Goal: Task Accomplishment & Management: Complete application form

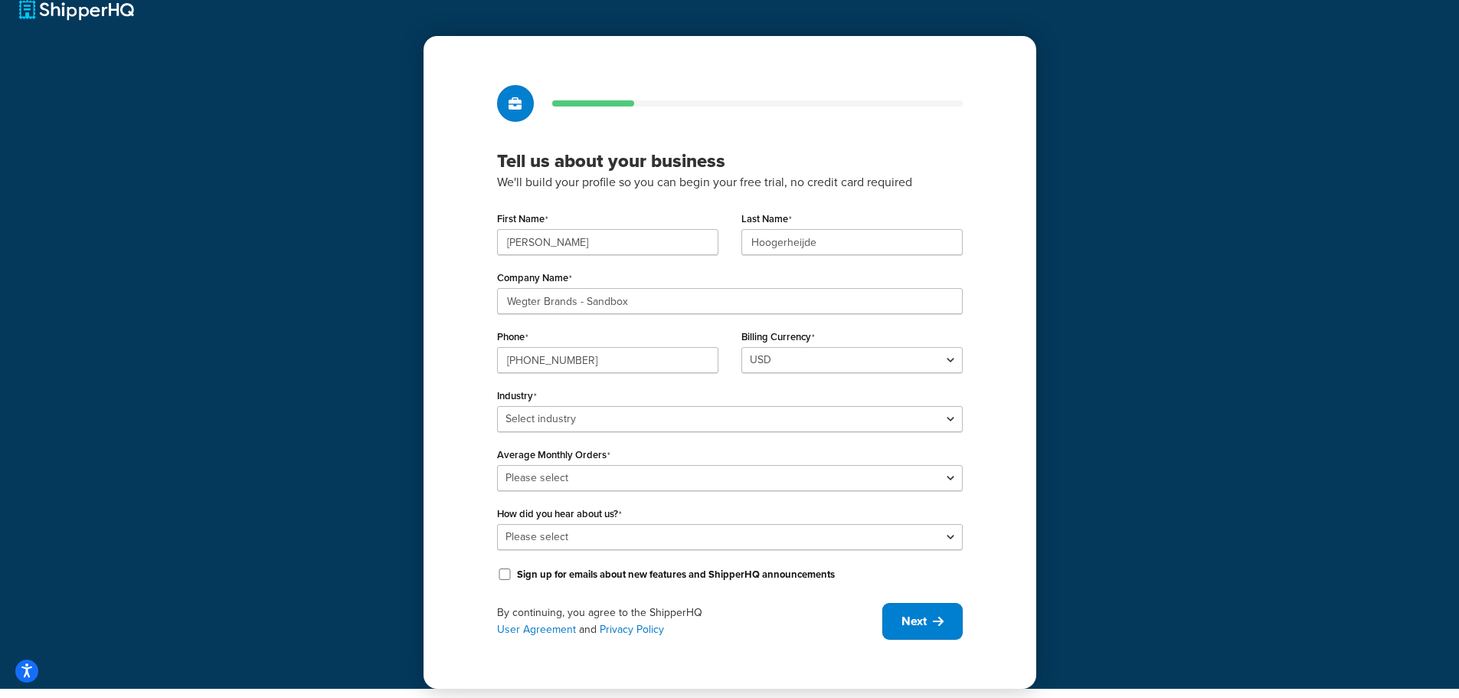
scroll to position [27, 0]
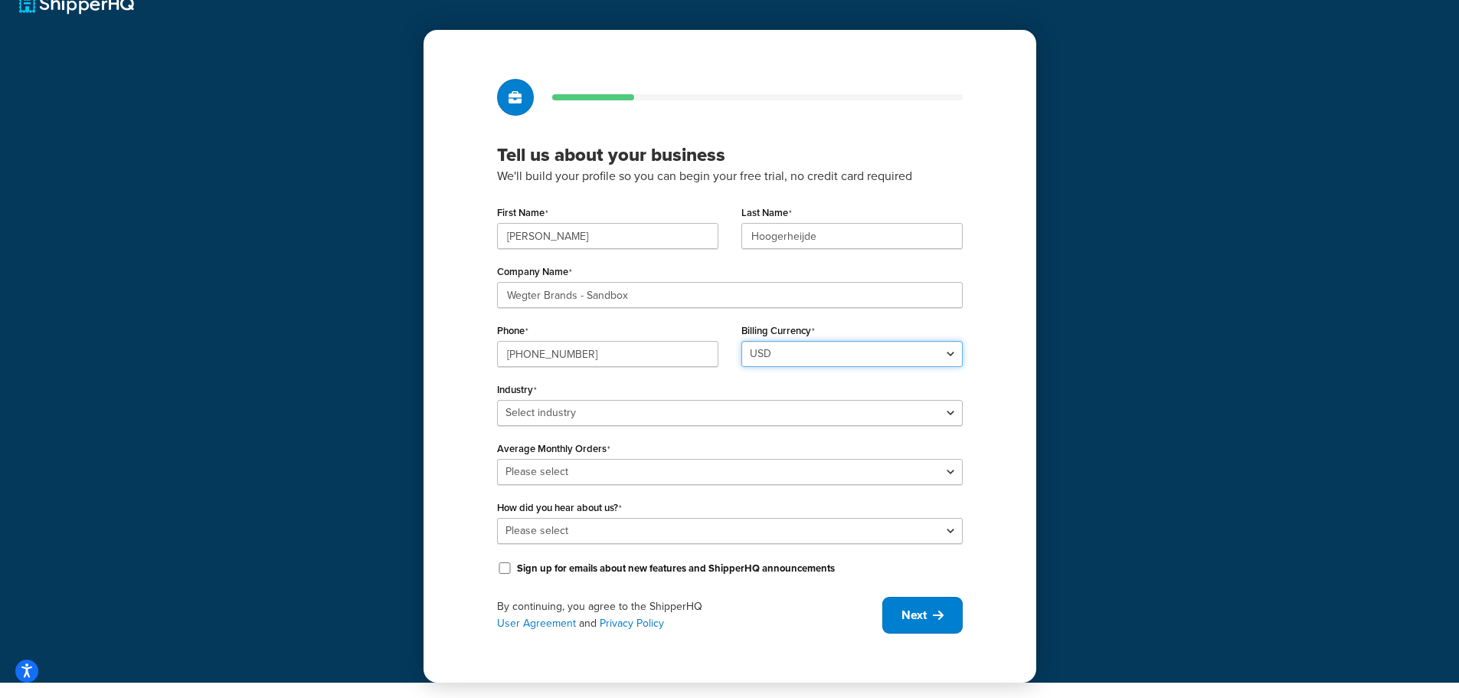
click at [829, 357] on select "USD GBP" at bounding box center [851, 354] width 221 height 26
click at [741, 341] on select "USD GBP" at bounding box center [851, 354] width 221 height 26
click at [916, 345] on select "USD GBP" at bounding box center [851, 354] width 221 height 26
select select "USD"
click at [741, 341] on select "USD GBP" at bounding box center [851, 354] width 221 height 26
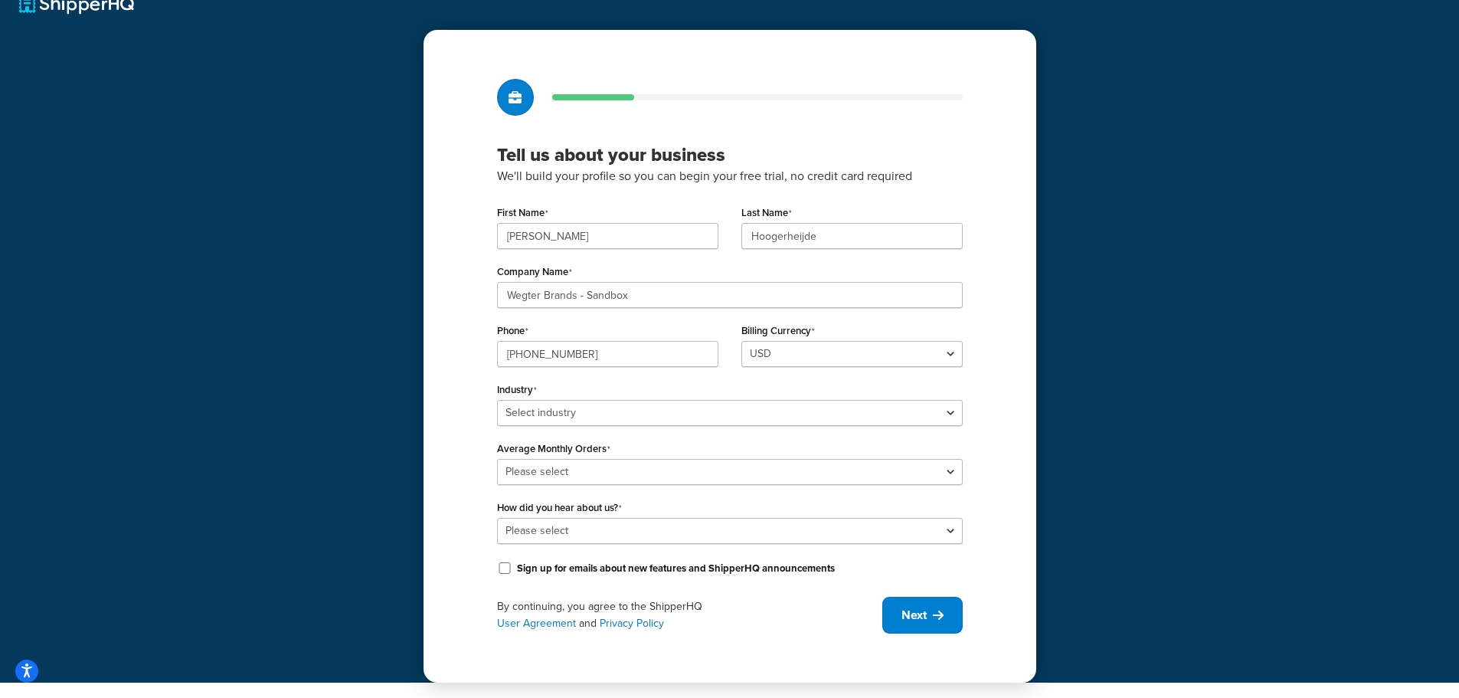
click at [865, 443] on div "Average Monthly Orders Please select 0-500 501-1,000 1,001-10,000 10,001-20,000…" at bounding box center [730, 460] width 466 height 47
click at [858, 420] on select "Select industry Automotive Adult Agriculture Alcohol, Tobacco & CBD Arts & Craf…" at bounding box center [730, 413] width 466 height 26
click at [860, 460] on div "Average Monthly Orders Please select 0-500 501-1,000 1,001-10,000 10,001-20,000…" at bounding box center [730, 460] width 466 height 47
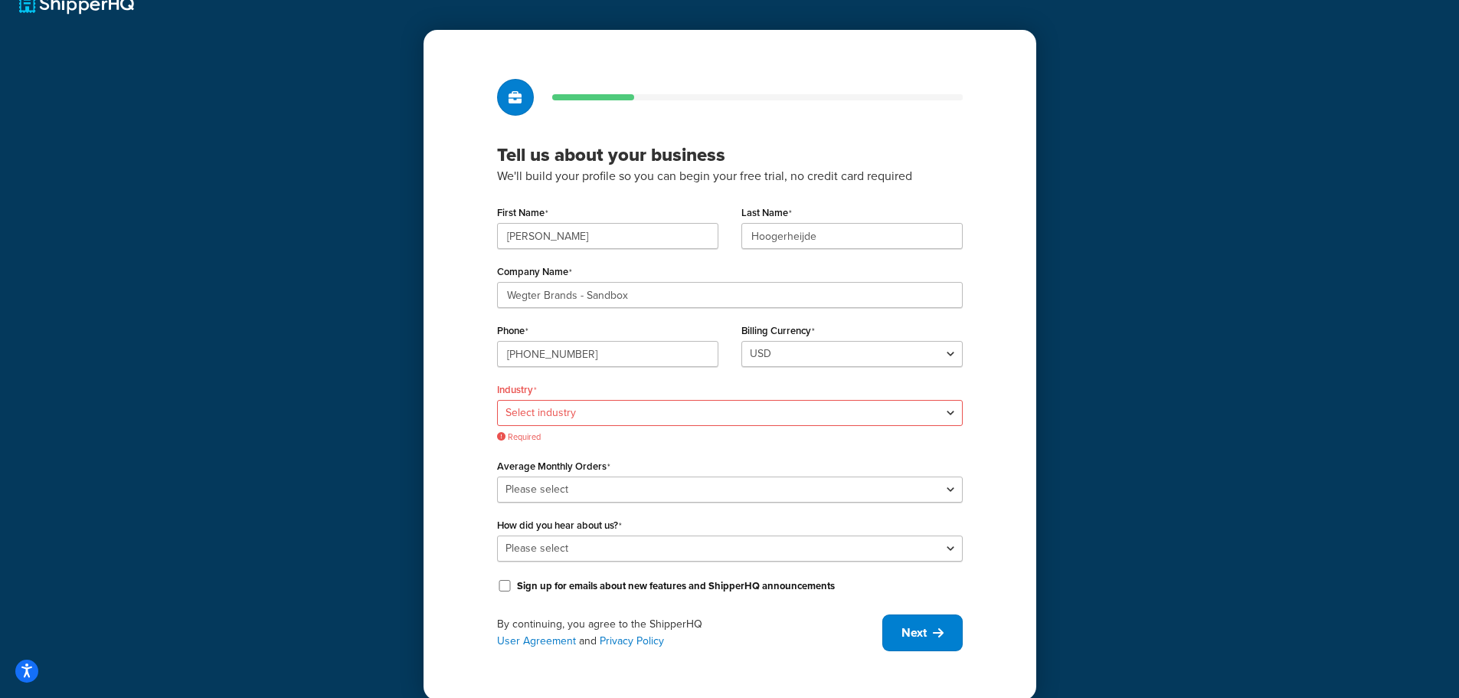
click at [864, 448] on div "First Name Roy Last Name Hoogerheijde Company Name Wegter Brands - Sandbox Phon…" at bounding box center [730, 398] width 466 height 394
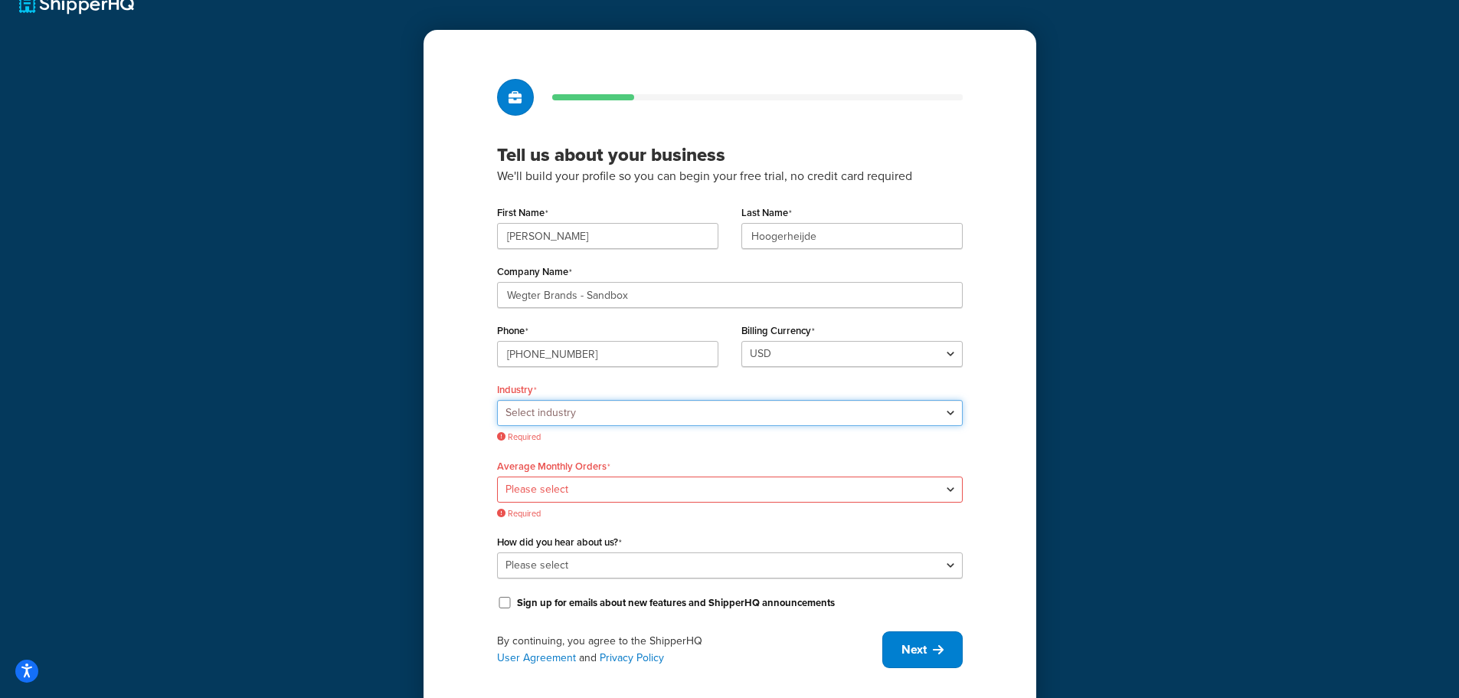
click at [866, 421] on select "Select industry Automotive Adult Agriculture Alcohol, Tobacco & CBD Arts & Craf…" at bounding box center [730, 413] width 466 height 26
select select "17"
click at [497, 400] on select "Select industry Automotive Adult Agriculture Alcohol, Tobacco & CBD Arts & Craf…" at bounding box center [730, 413] width 466 height 26
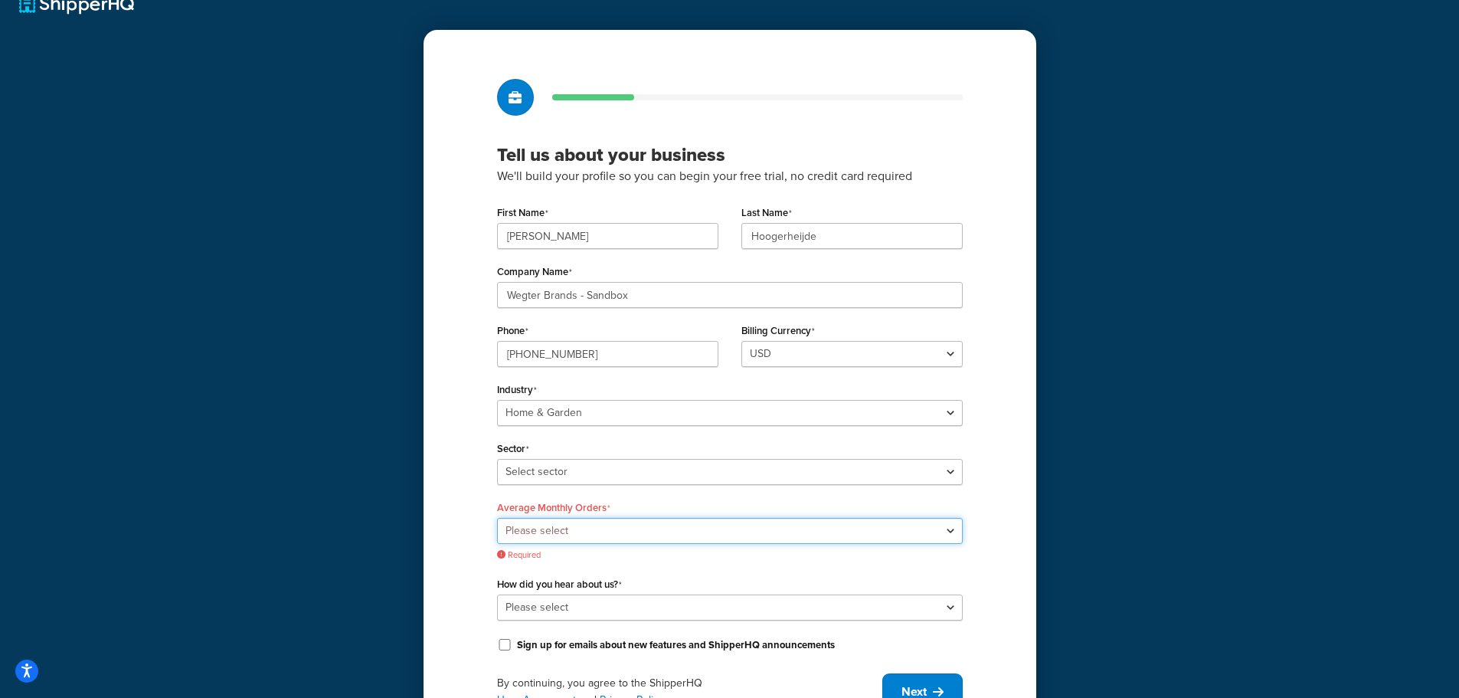
click at [628, 527] on select "Please select 0-500 501-1,000 1,001-10,000 10,001-20,000 Over 20,000" at bounding box center [730, 531] width 466 height 26
select select "1"
click at [497, 518] on select "Please select 0-500 501-1,000 1,001-10,000 10,001-20,000 Over 20,000" at bounding box center [730, 531] width 466 height 26
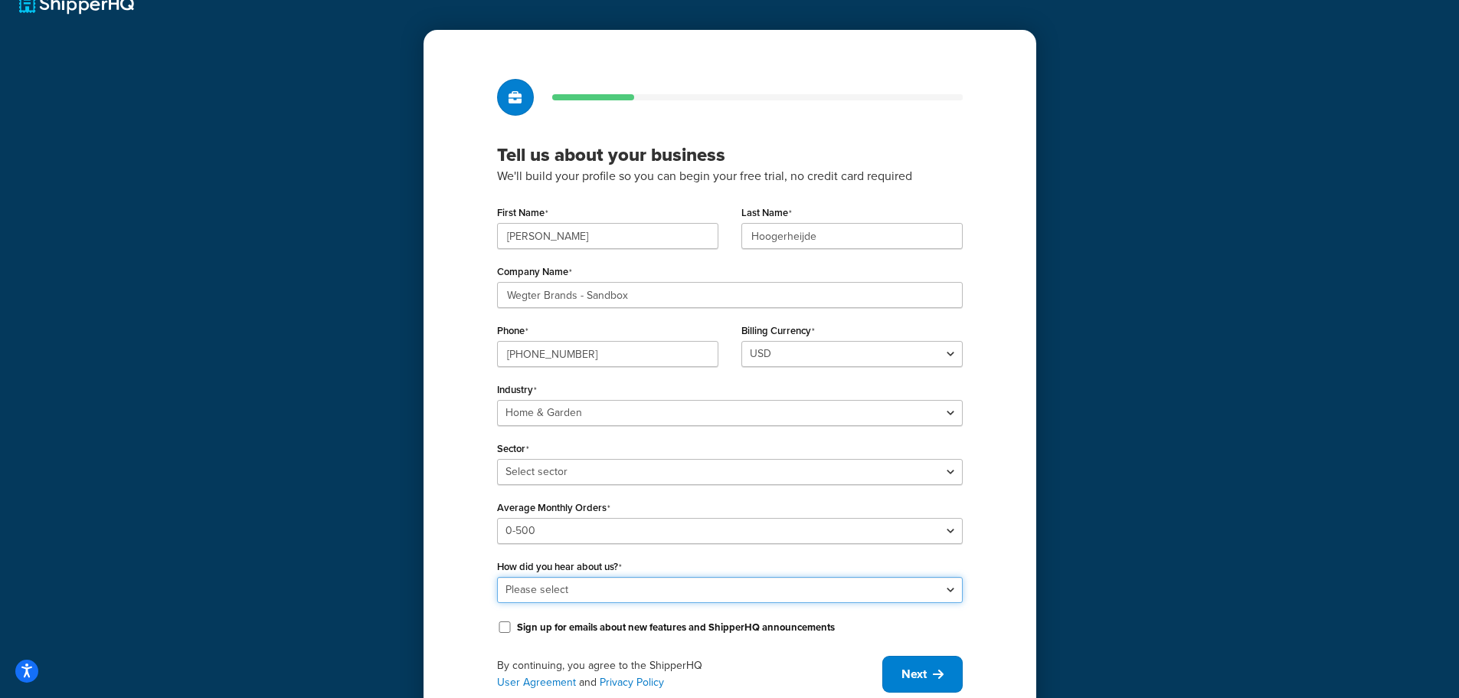
click at [557, 591] on select "Please select Online Search App Store or Marketplace Listing Referred by Agency…" at bounding box center [730, 590] width 466 height 26
select select "1"
click at [497, 577] on select "Please select Online Search App Store or Marketplace Listing Referred by Agency…" at bounding box center [730, 590] width 466 height 26
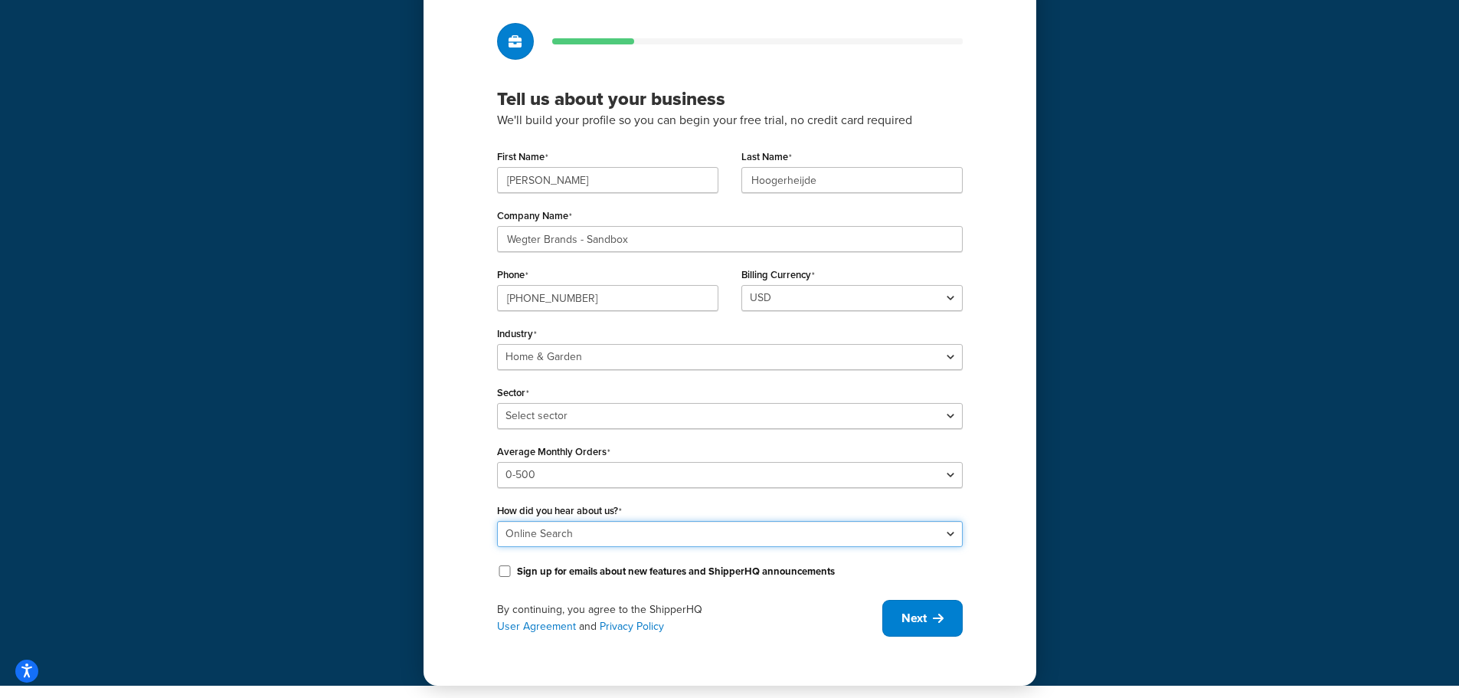
scroll to position [86, 0]
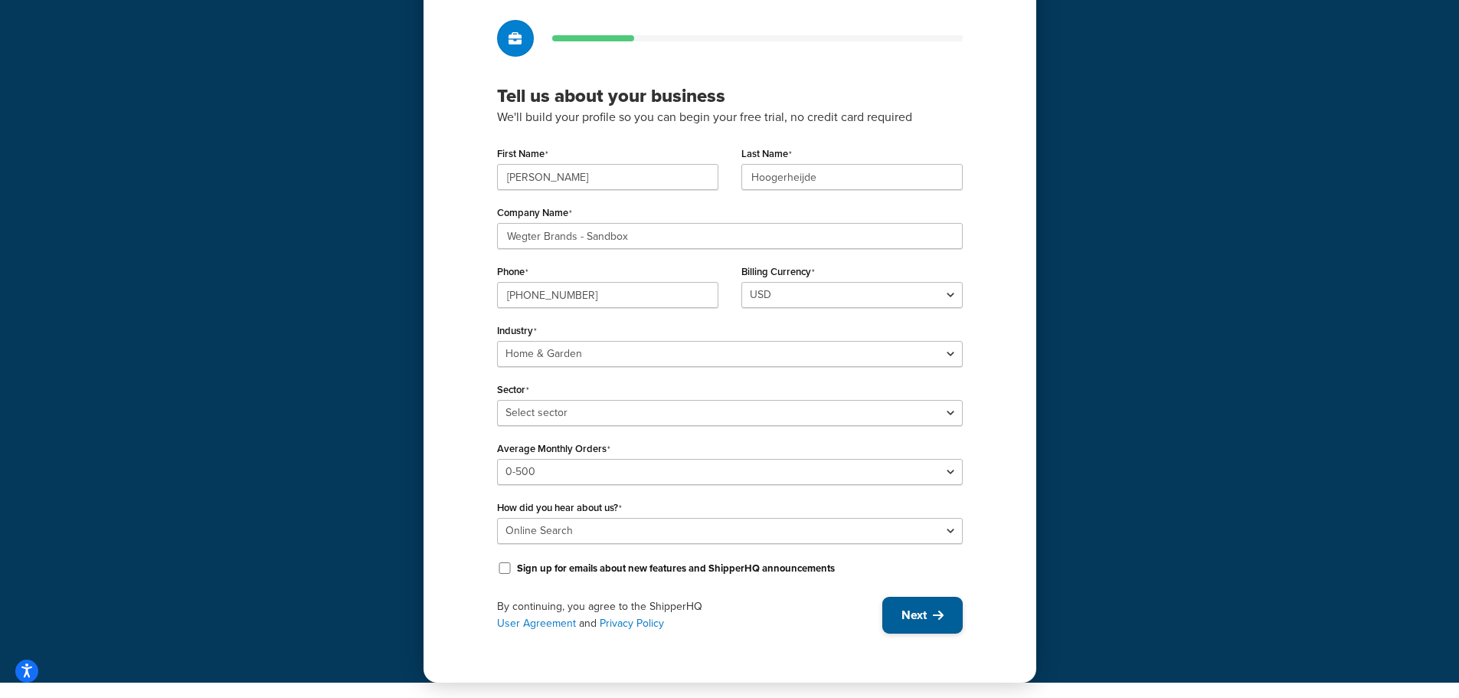
click at [944, 604] on button "Next" at bounding box center [922, 615] width 80 height 37
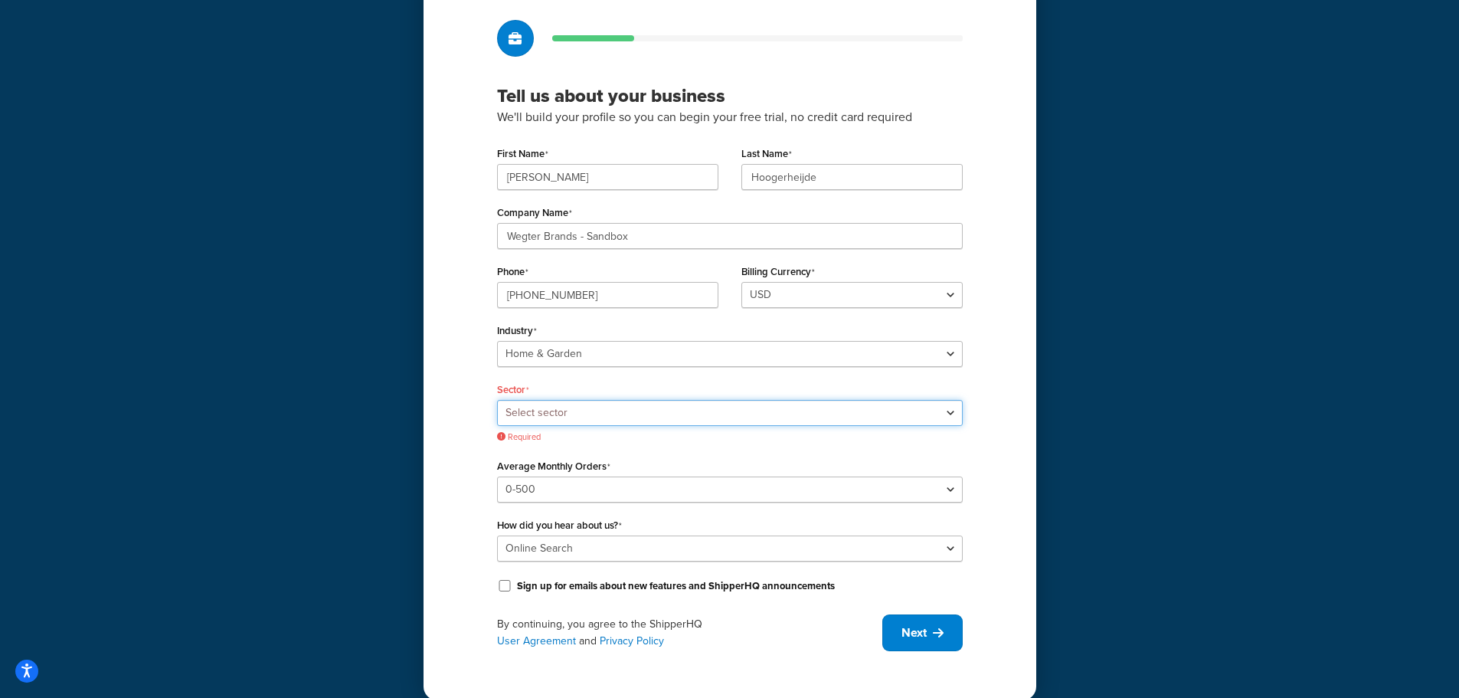
click at [595, 408] on select "Select sector Furniture Garden Supplies Home Goods Home Improvement Nursery / A…" at bounding box center [730, 413] width 466 height 26
select select "43"
click at [497, 400] on select "Select sector Furniture Garden Supplies Home Goods Home Improvement Nursery / A…" at bounding box center [730, 413] width 466 height 26
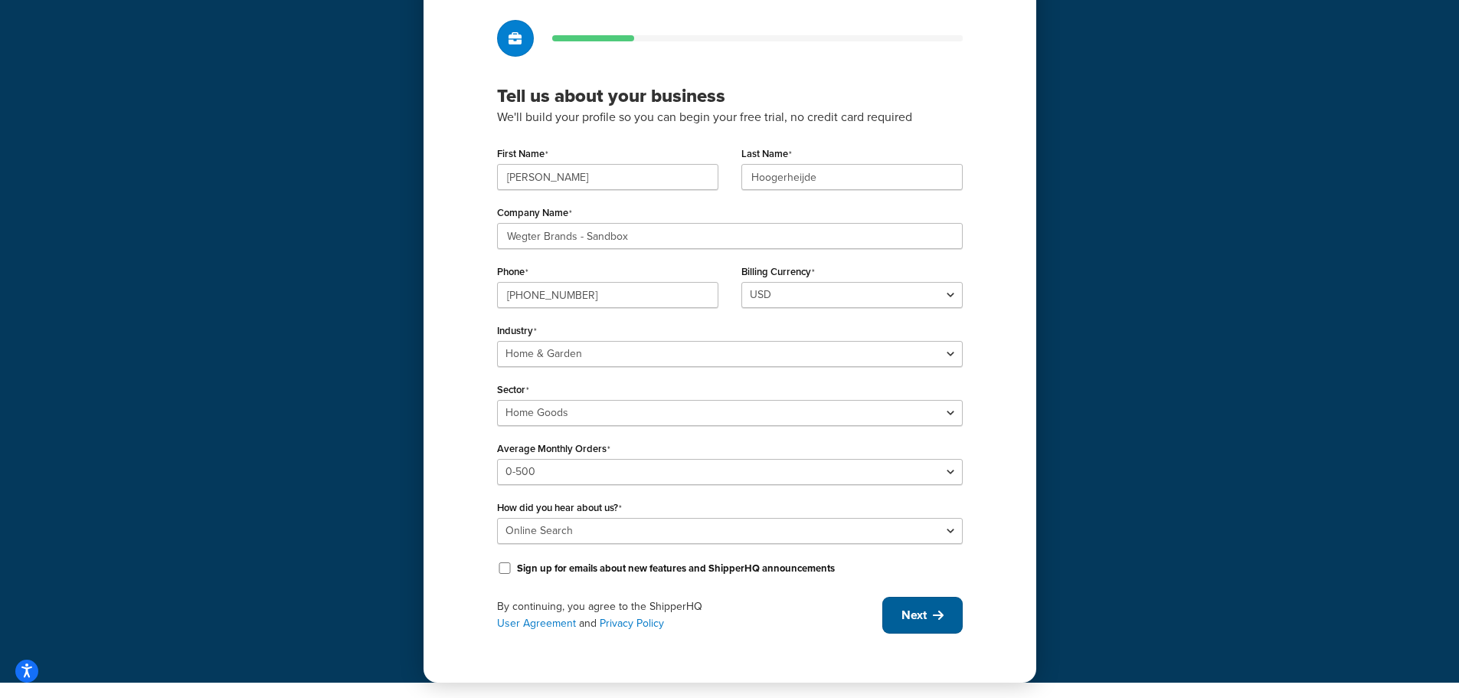
click at [924, 617] on span "Next" at bounding box center [913, 615] width 25 height 17
click at [0, 697] on nordpass-portal at bounding box center [0, 698] width 0 height 0
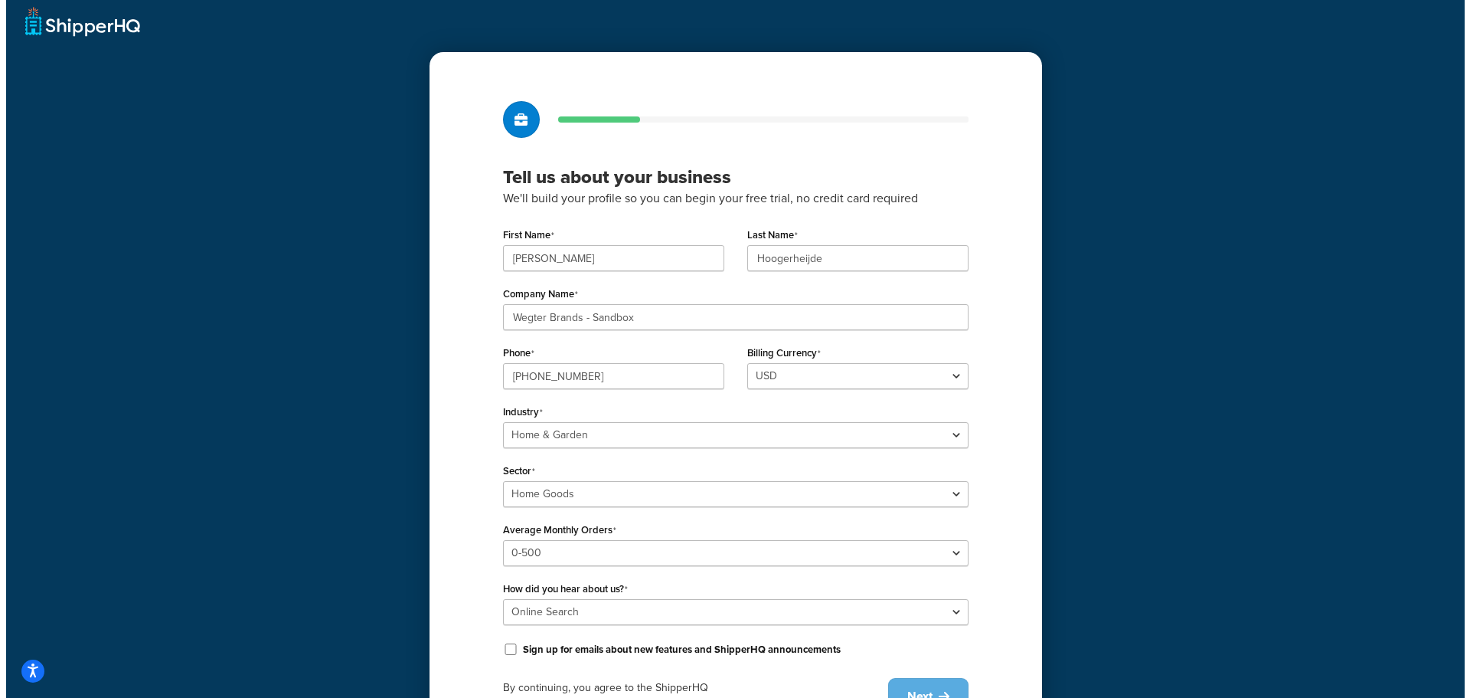
scroll to position [0, 0]
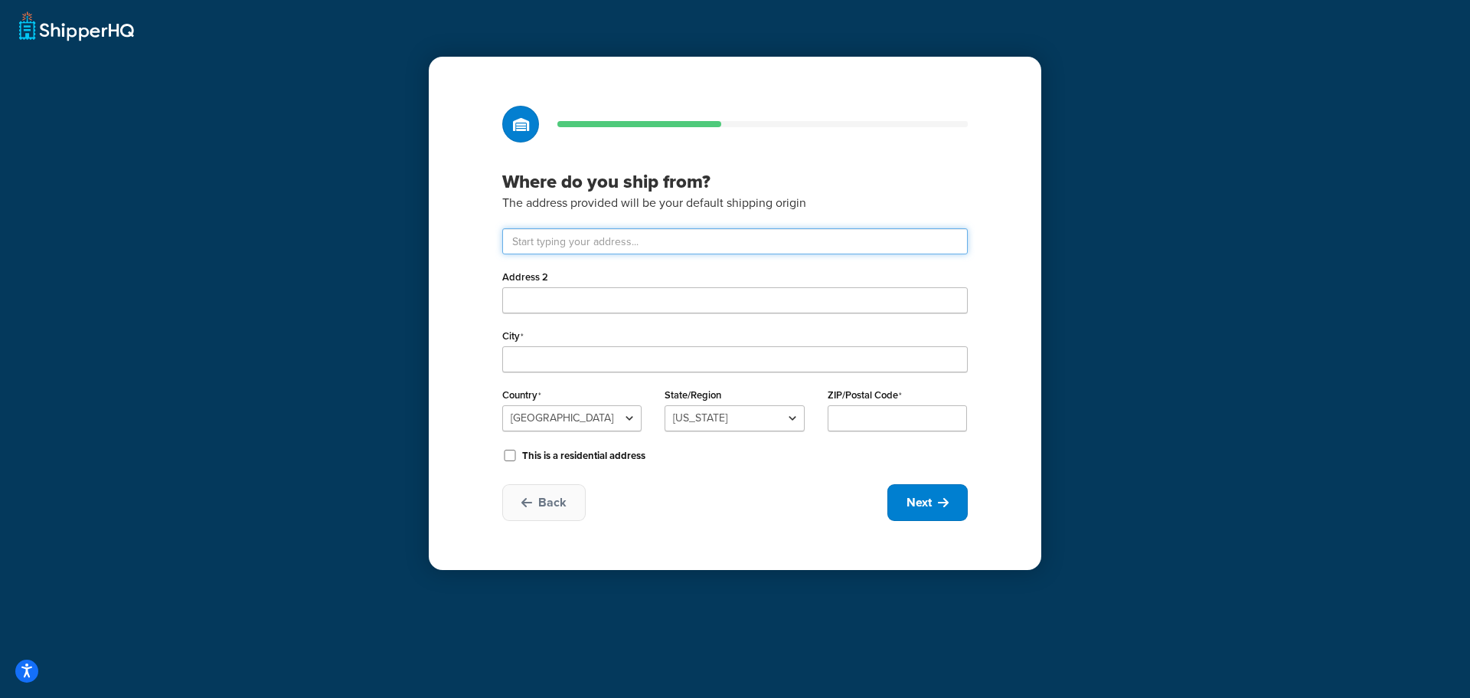
click at [724, 244] on input "text" at bounding box center [735, 241] width 466 height 26
click at [701, 301] on input "Address 2" at bounding box center [735, 300] width 466 height 26
type input "Deventerstraat 11"
type input "Oldenzaal"
click at [570, 412] on select "United States United Kingdom Afghanistan Åland Islands Albania Algeria American…" at bounding box center [571, 418] width 139 height 26
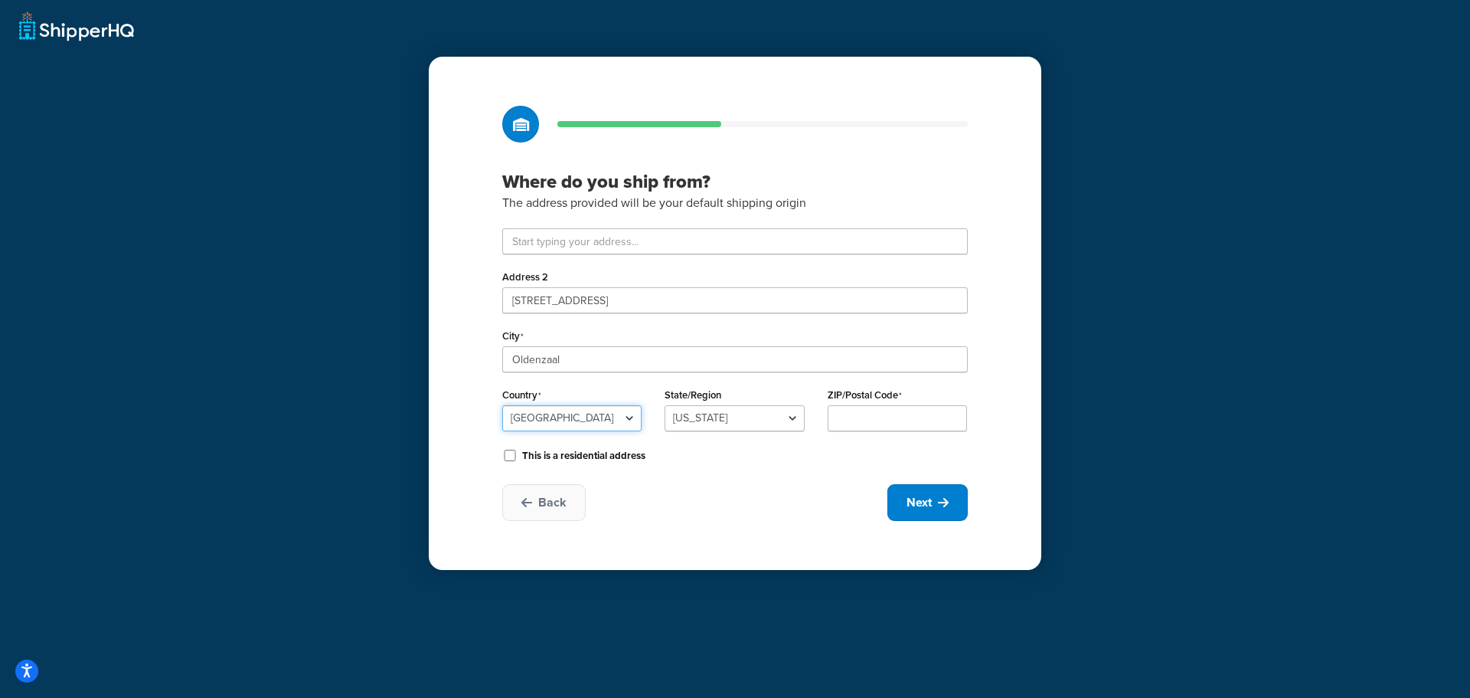
select select "1152"
click at [502, 405] on select "United States United Kingdom Afghanistan Åland Islands Albania Algeria American…" at bounding box center [571, 418] width 139 height 26
click at [687, 419] on input "State/Region" at bounding box center [734, 418] width 139 height 26
type input "Overijssel"
type input "7575EM"
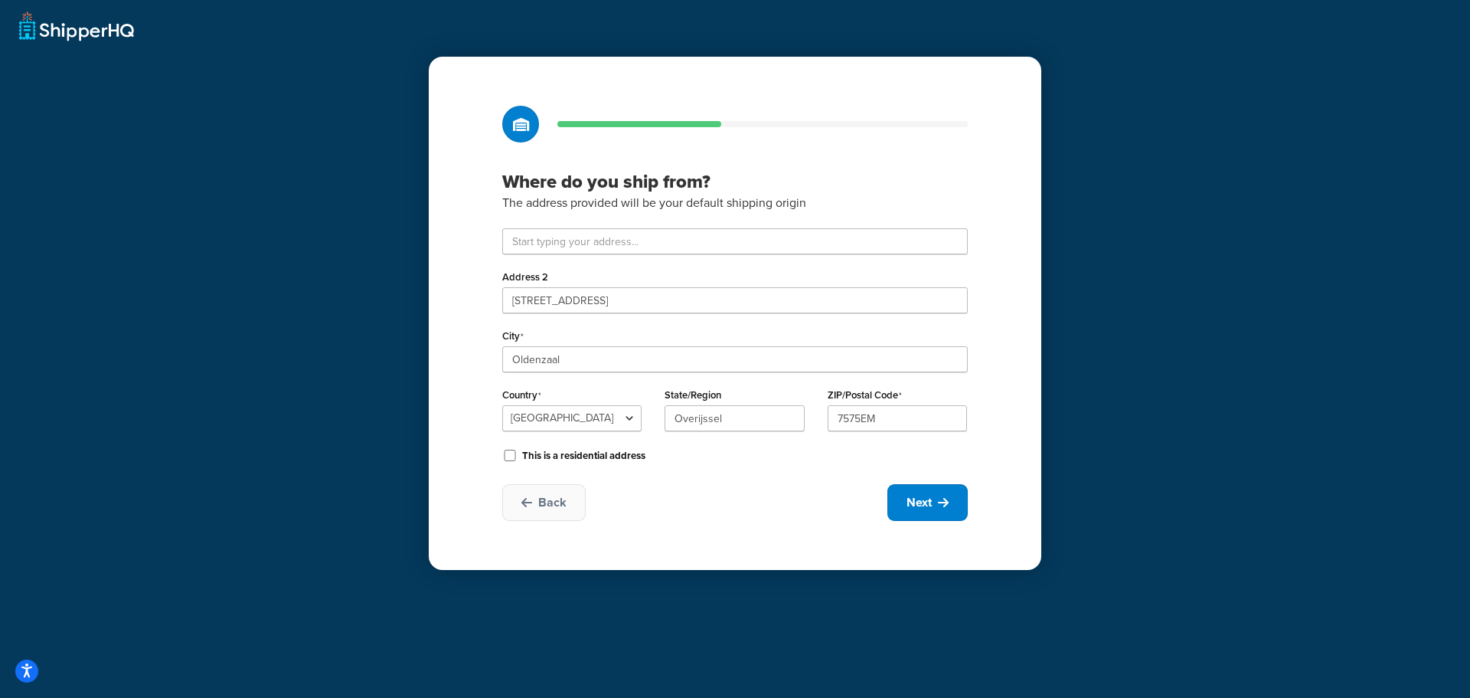
click at [609, 457] on label "This is a residential address" at bounding box center [583, 456] width 123 height 14
click at [518, 457] on input "This is a residential address" at bounding box center [509, 455] width 15 height 11
click at [608, 457] on label "This is a residential address" at bounding box center [583, 456] width 123 height 14
click at [518, 457] on input "This is a residential address" at bounding box center [509, 455] width 15 height 11
click at [935, 494] on button "Next" at bounding box center [928, 502] width 80 height 37
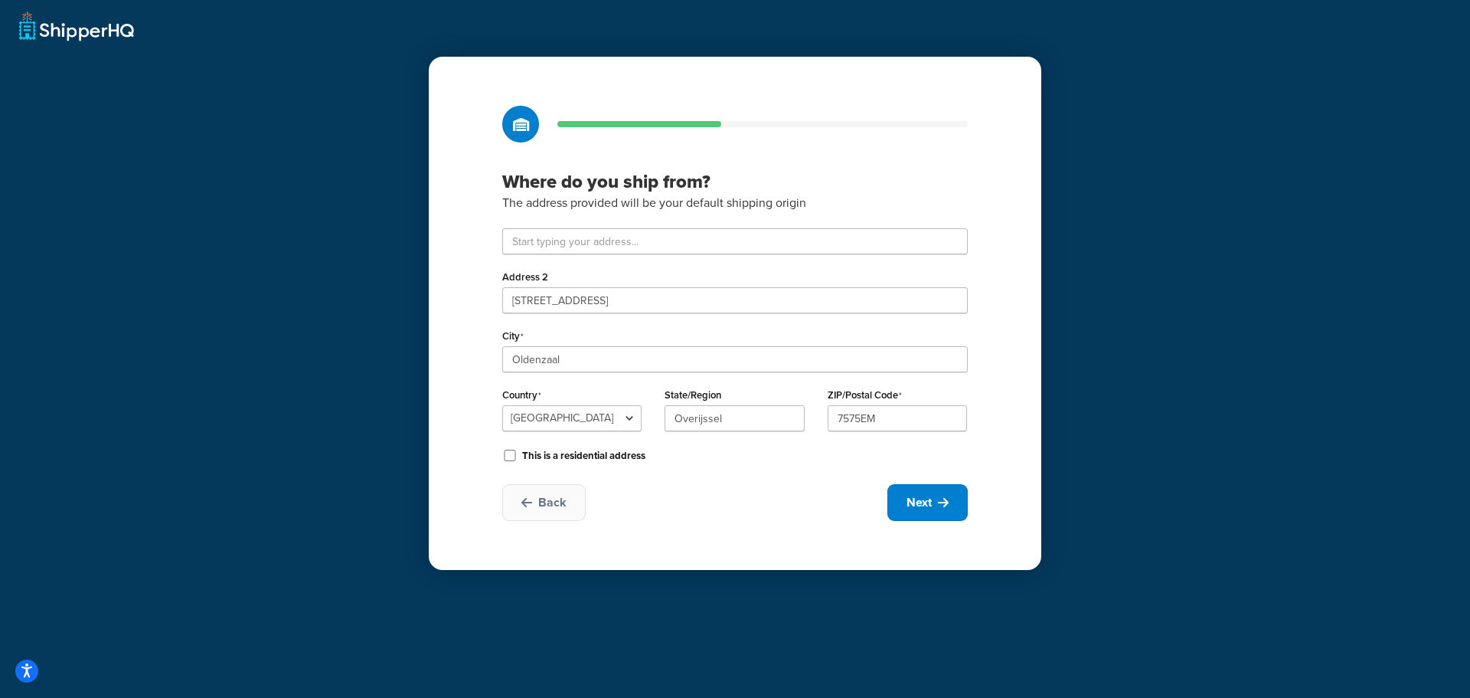
click at [628, 456] on label "This is a residential address" at bounding box center [583, 456] width 123 height 14
click at [518, 456] on input "This is a residential address" at bounding box center [509, 455] width 15 height 11
checkbox input "true"
click at [940, 489] on button "Next" at bounding box center [928, 502] width 80 height 37
click at [928, 507] on span "Next" at bounding box center [919, 502] width 25 height 17
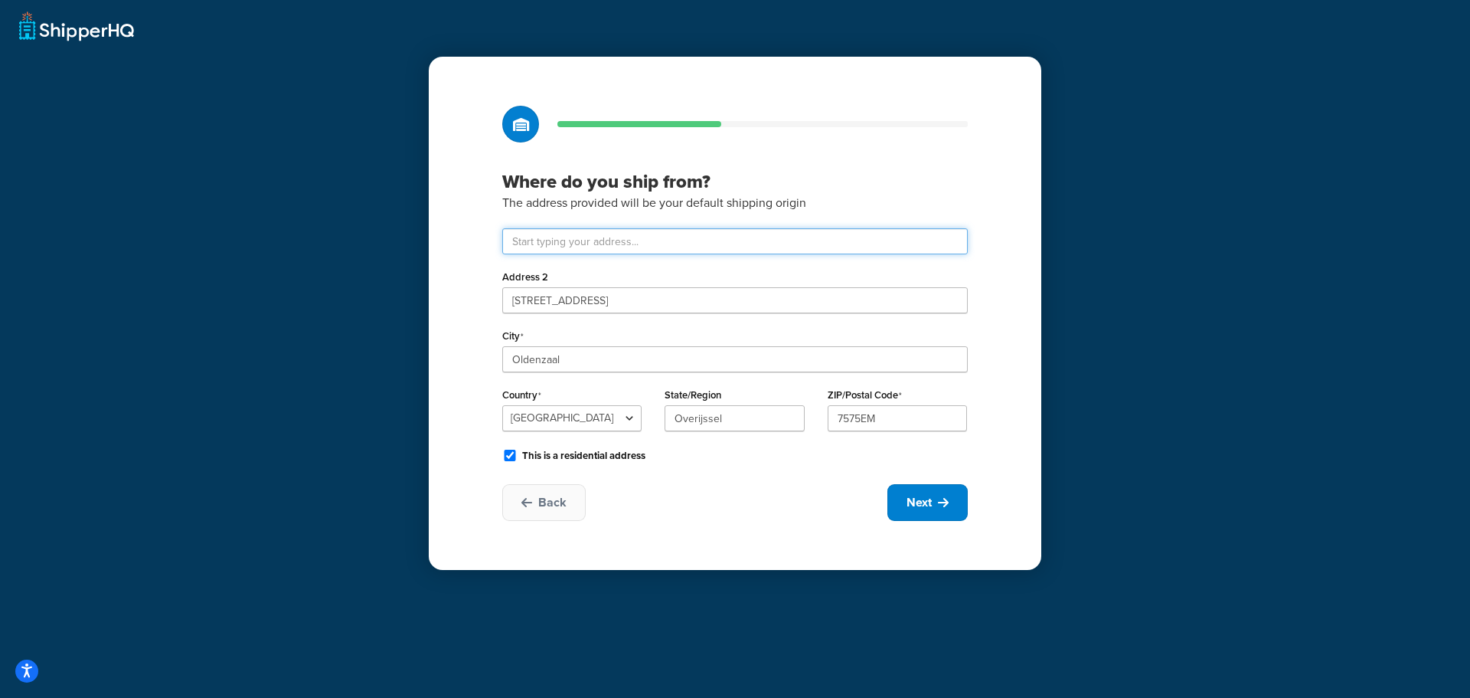
click at [661, 245] on input "text" at bounding box center [735, 241] width 466 height 26
drag, startPoint x: 630, startPoint y: 291, endPoint x: 430, endPoint y: 283, distance: 200.1
click at [427, 286] on div "Where do you ship from? The address provided will be your default shipping orig…" at bounding box center [735, 349] width 1470 height 698
click at [564, 236] on input "text" at bounding box center [735, 241] width 466 height 26
paste input "Deventerstraat 11"
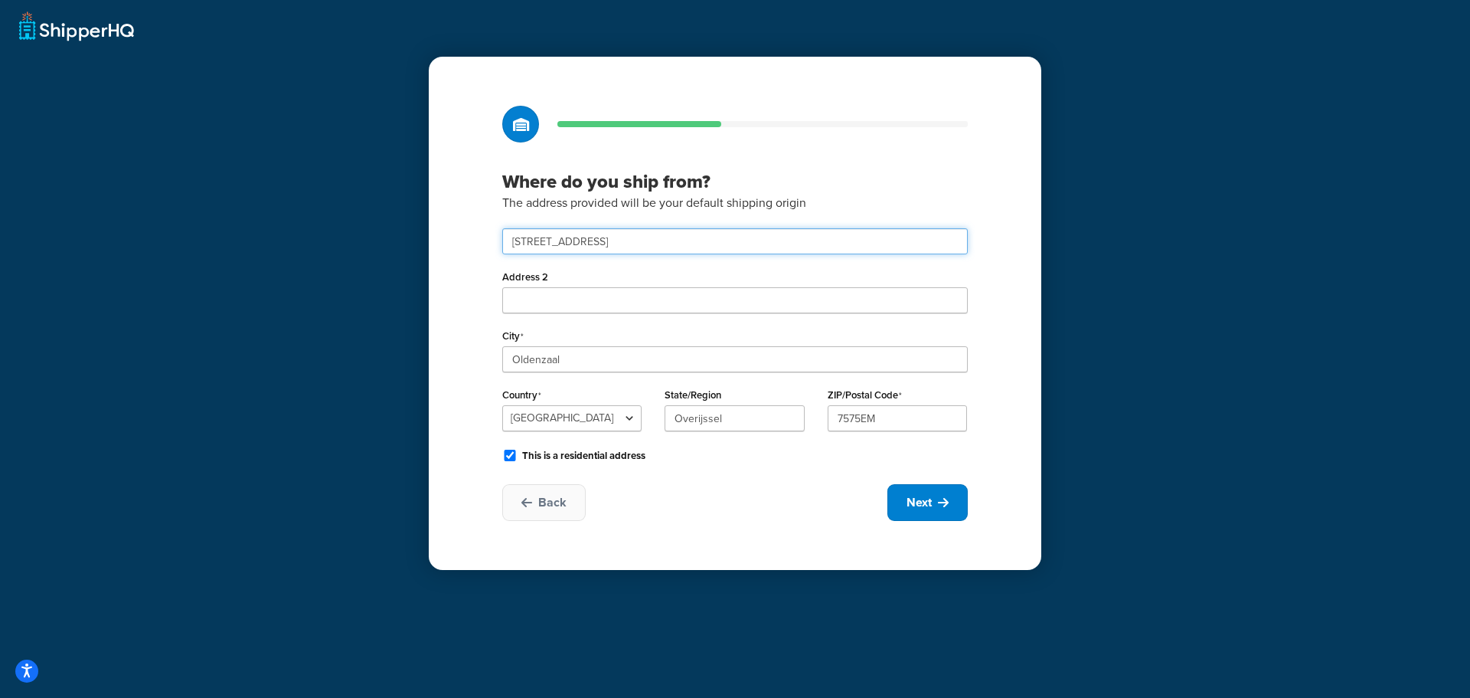
type input "Deventerstraat 11"
click at [658, 262] on div "Deventerstraat 11 Address 2 City Oldenzaal Country United States United Kingdom…" at bounding box center [735, 346] width 466 height 237
click at [649, 234] on input "Deventerstraat 11" at bounding box center [735, 241] width 466 height 26
click at [692, 290] on input "Address 2" at bounding box center [735, 300] width 466 height 26
click at [935, 504] on button "Next" at bounding box center [928, 502] width 80 height 37
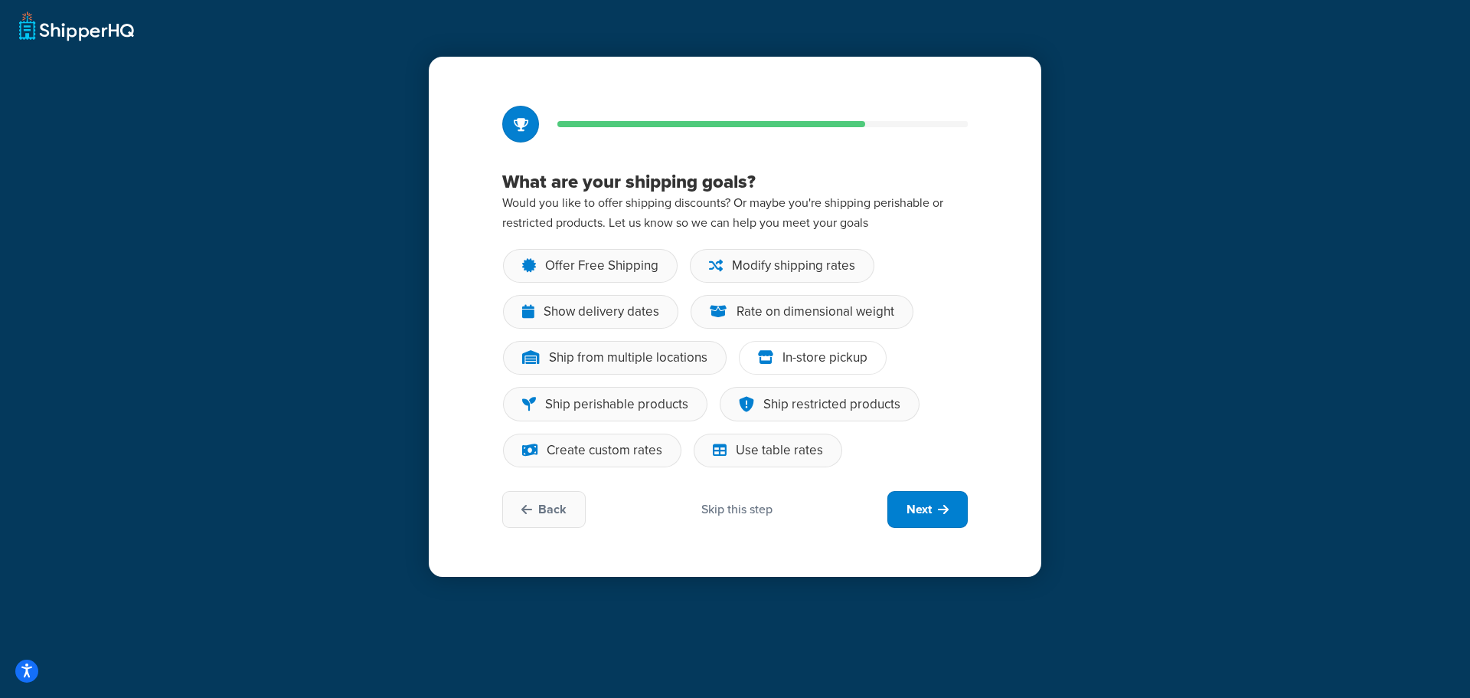
click at [844, 360] on div "In-store pickup" at bounding box center [825, 357] width 85 height 15
click at [0, 0] on input "In-store pickup" at bounding box center [0, 0] width 0 height 0
click at [920, 510] on span "Next" at bounding box center [919, 509] width 25 height 17
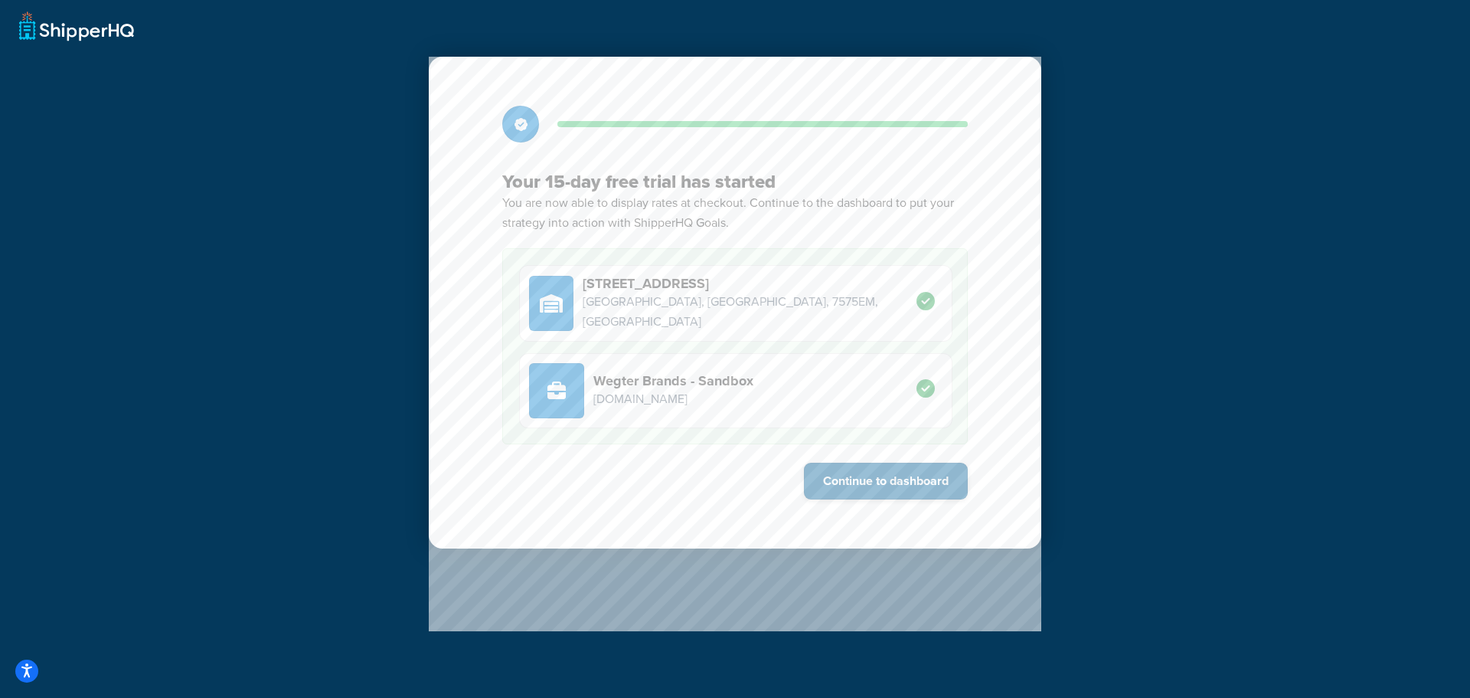
click at [875, 473] on button "Continue to dashboard" at bounding box center [886, 481] width 164 height 37
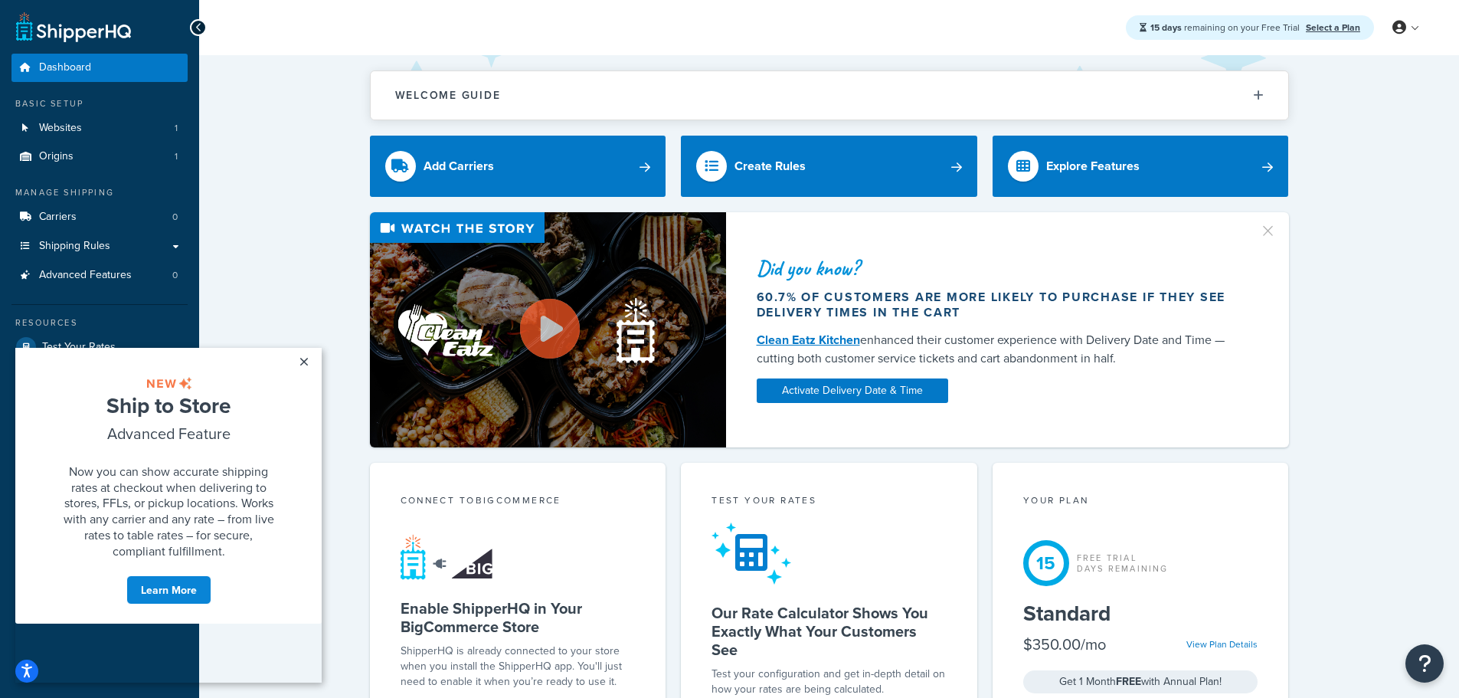
click at [295, 360] on link "×" at bounding box center [303, 362] width 27 height 28
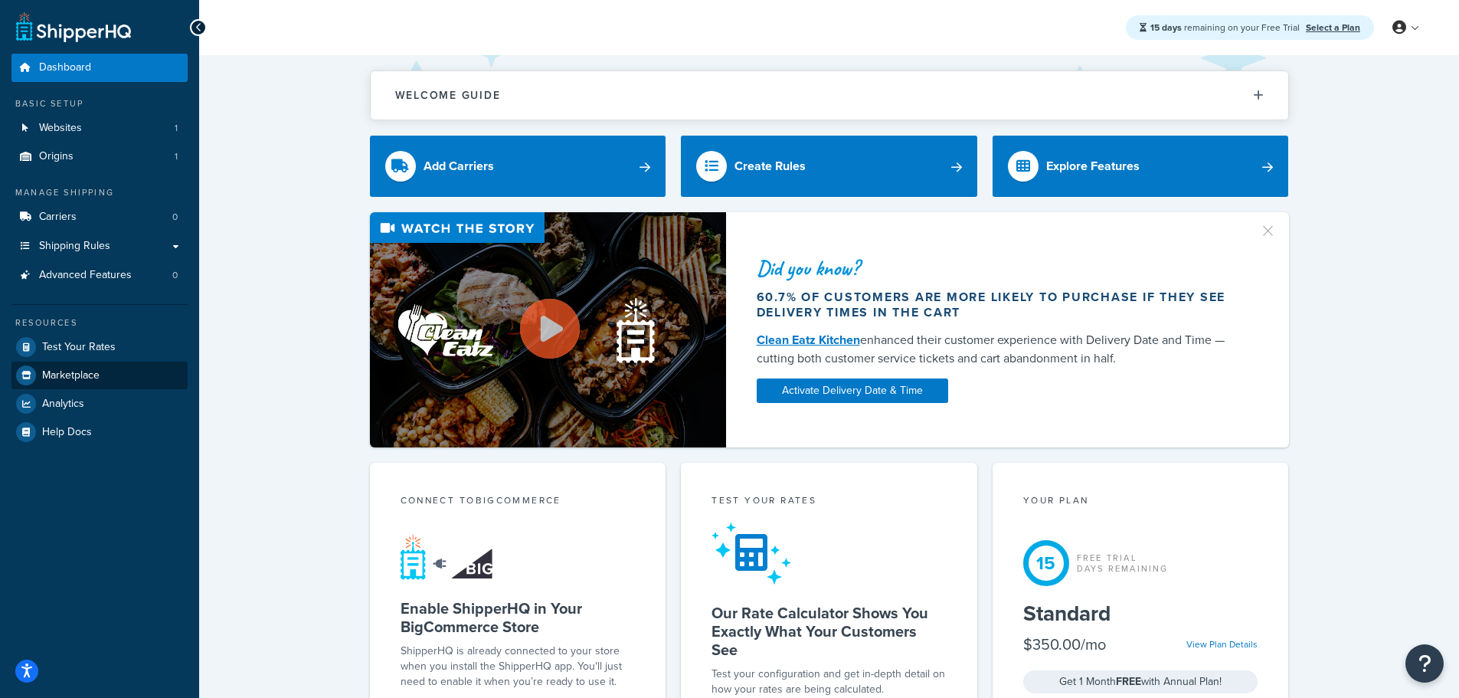
drag, startPoint x: 0, startPoint y: 322, endPoint x: 27, endPoint y: 383, distance: 66.9
click at [143, 124] on link "Websites 1" at bounding box center [99, 128] width 176 height 28
